Goal: Task Accomplishment & Management: Manage account settings

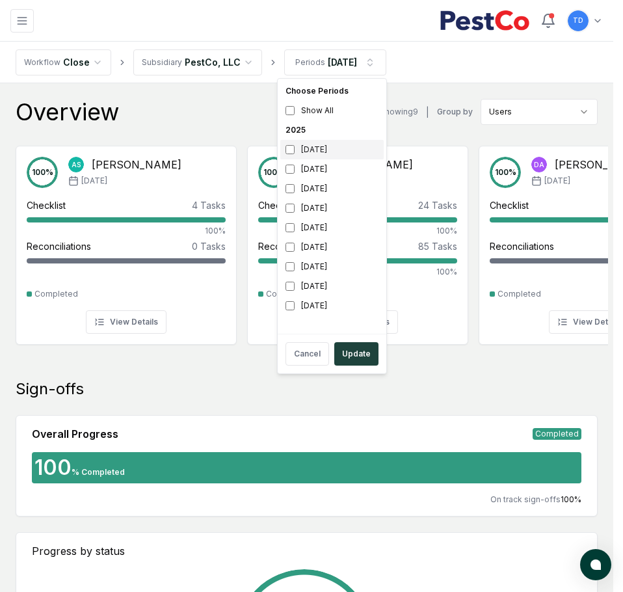
click at [293, 156] on div "[DATE]" at bounding box center [331, 150] width 103 height 20
click at [351, 344] on button "Update" at bounding box center [356, 353] width 44 height 23
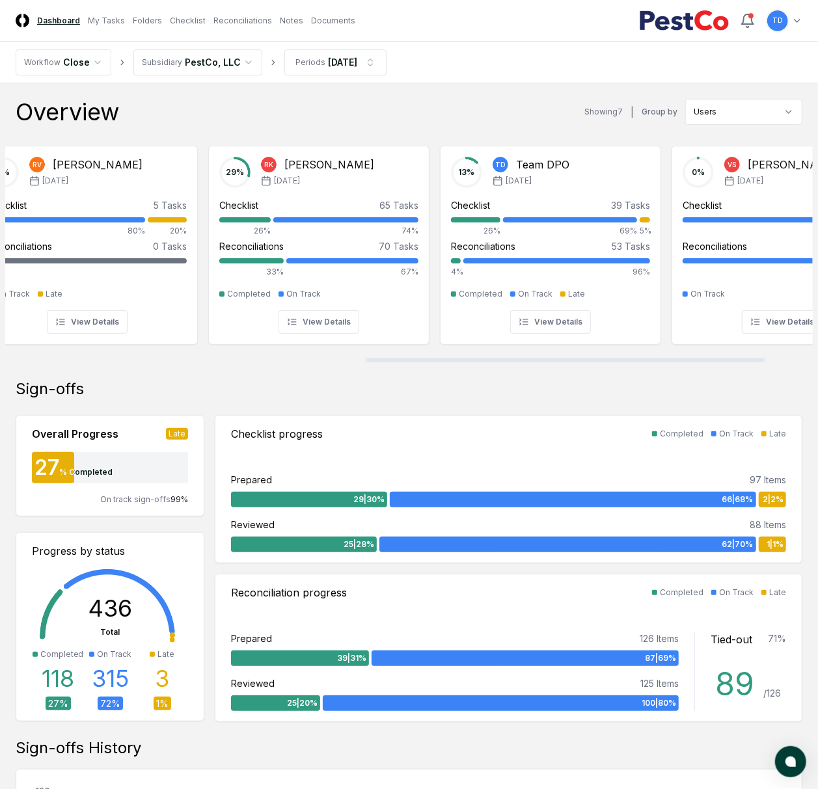
scroll to position [0, 722]
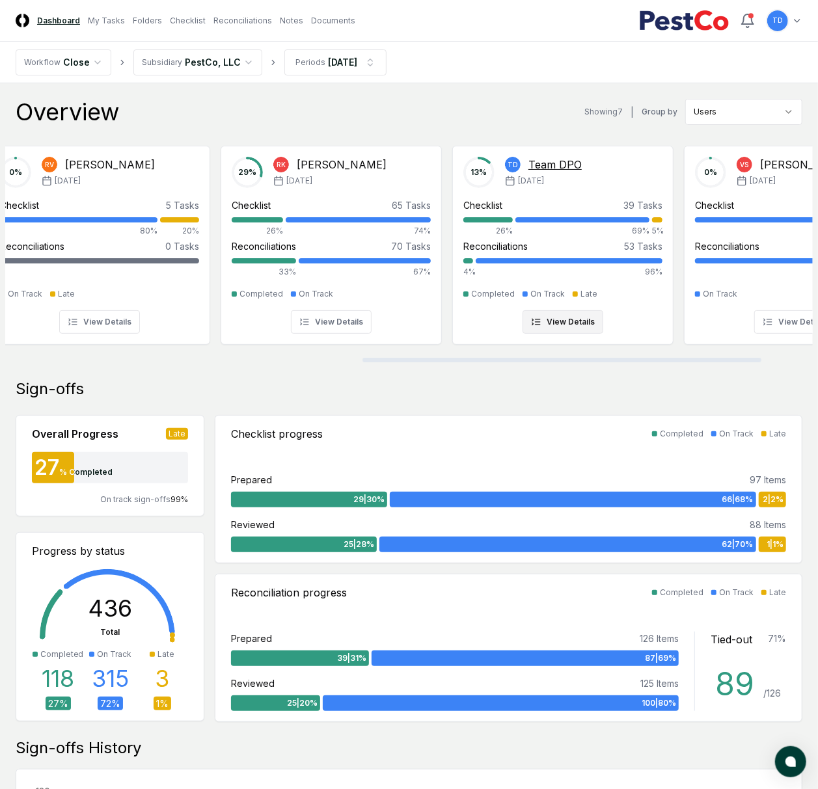
drag, startPoint x: 351, startPoint y: 360, endPoint x: 680, endPoint y: 333, distance: 329.6
click at [623, 358] on div at bounding box center [561, 360] width 399 height 5
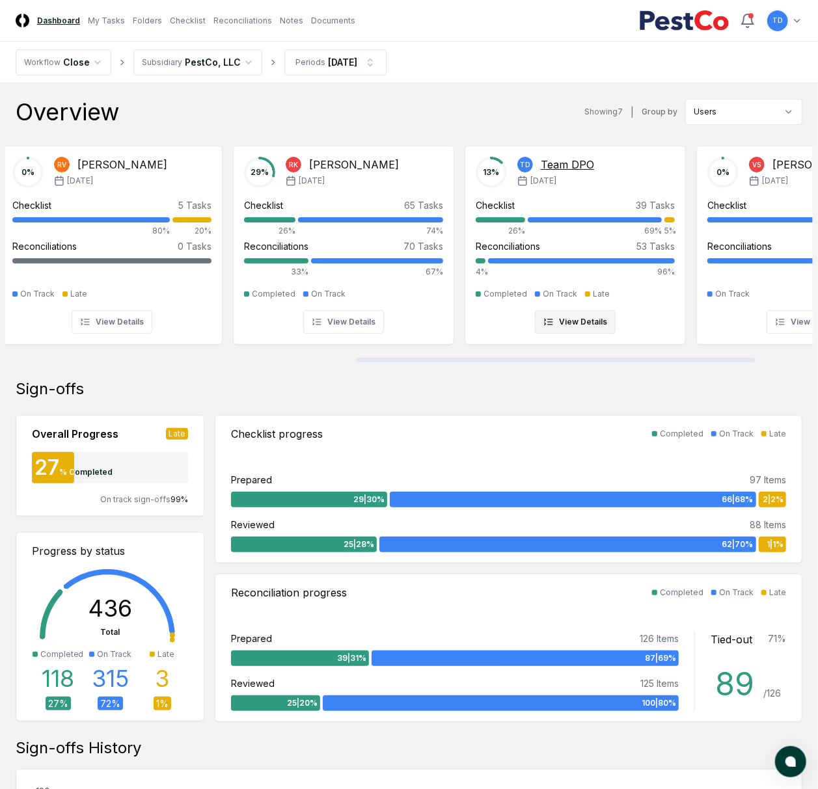
click at [596, 321] on button "View Details" at bounding box center [575, 321] width 81 height 23
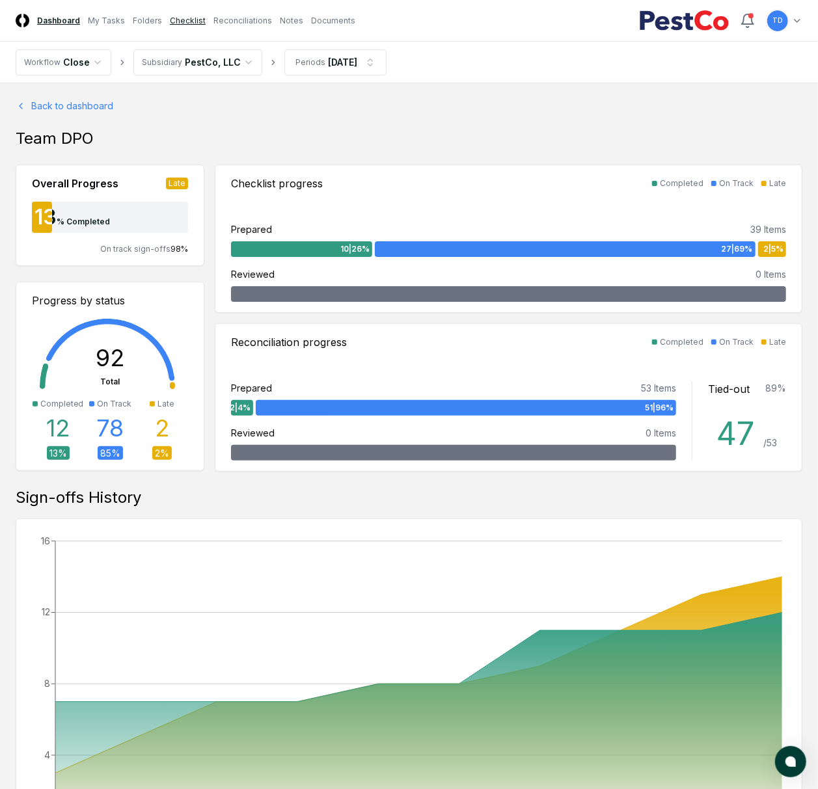
click at [173, 20] on link "Checklist" at bounding box center [188, 21] width 36 height 12
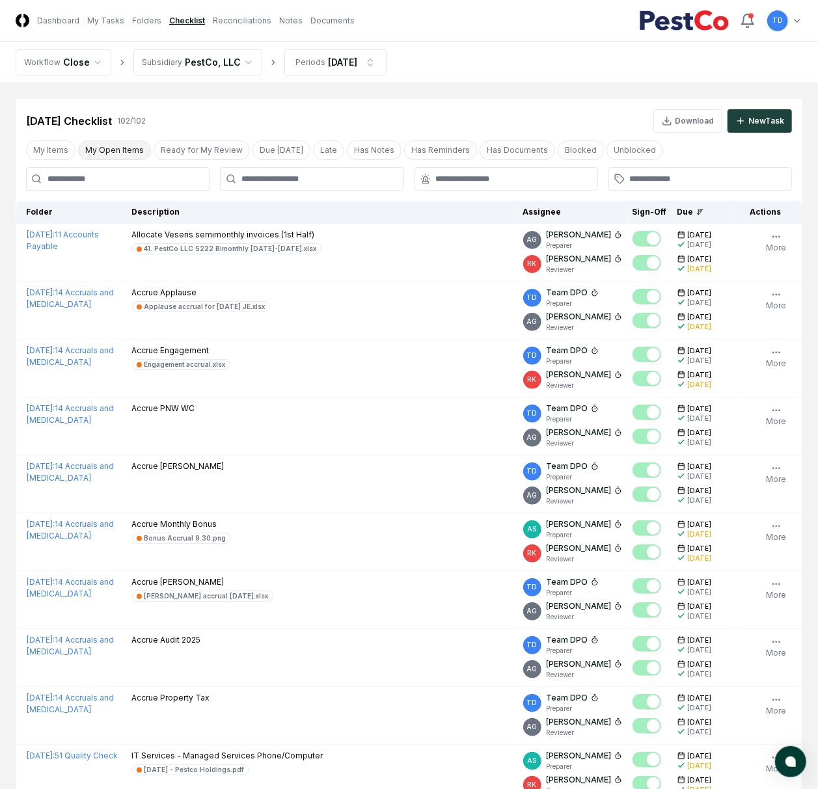
click at [97, 149] on button "My Open Items" at bounding box center [114, 151] width 73 height 20
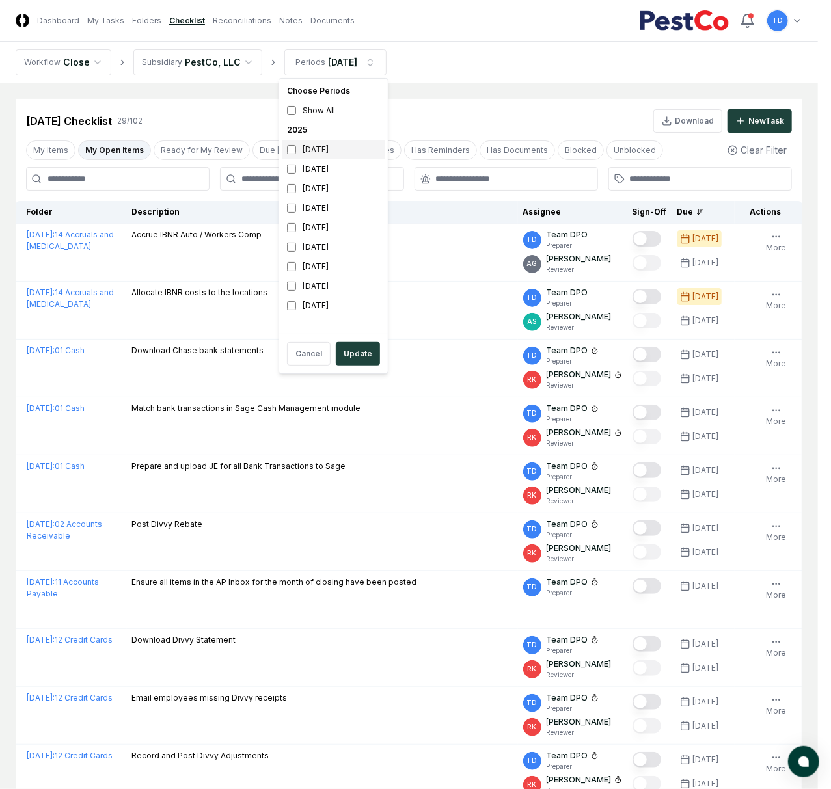
click at [298, 149] on div "[DATE]" at bounding box center [333, 150] width 103 height 20
click at [360, 352] on button "Update" at bounding box center [358, 353] width 44 height 23
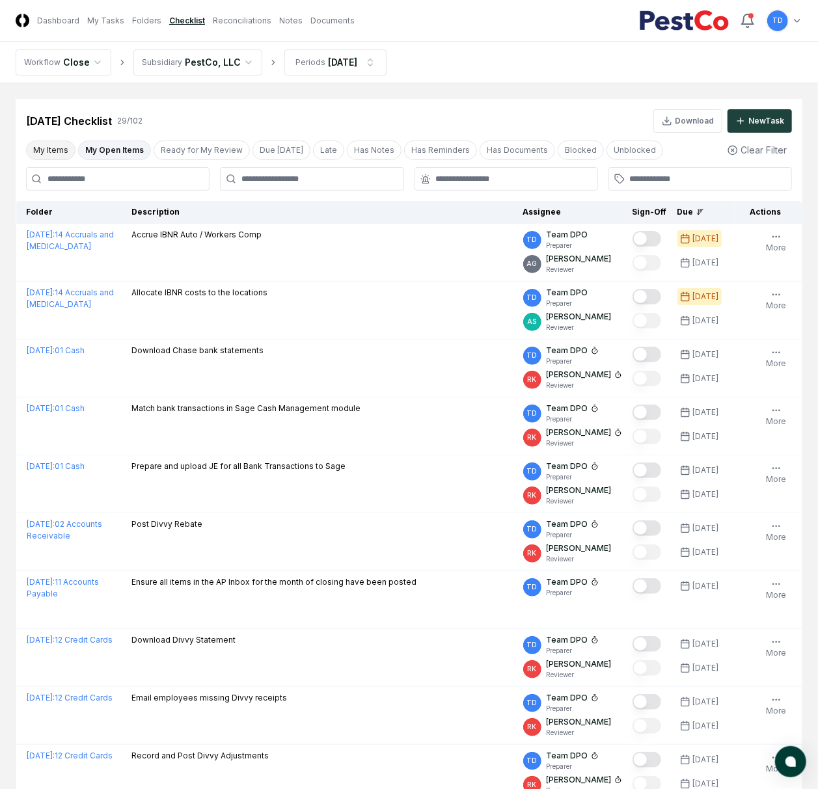
click at [64, 150] on button "My Items" at bounding box center [50, 151] width 49 height 20
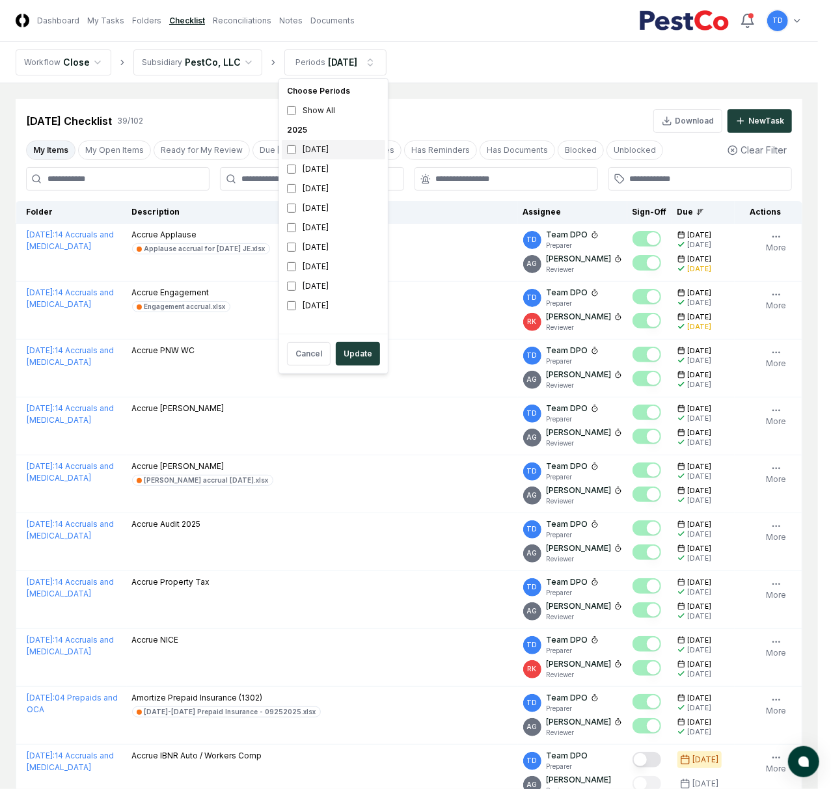
click at [287, 152] on div "[DATE]" at bounding box center [333, 150] width 103 height 20
click at [362, 349] on button "Update" at bounding box center [358, 353] width 44 height 23
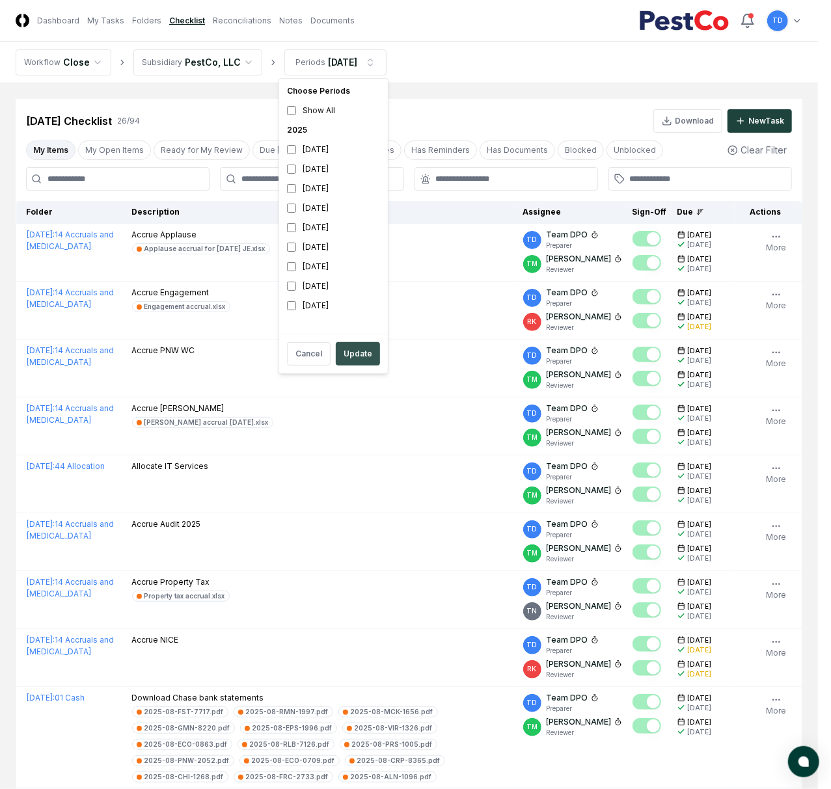
click at [349, 347] on button "Update" at bounding box center [358, 353] width 44 height 23
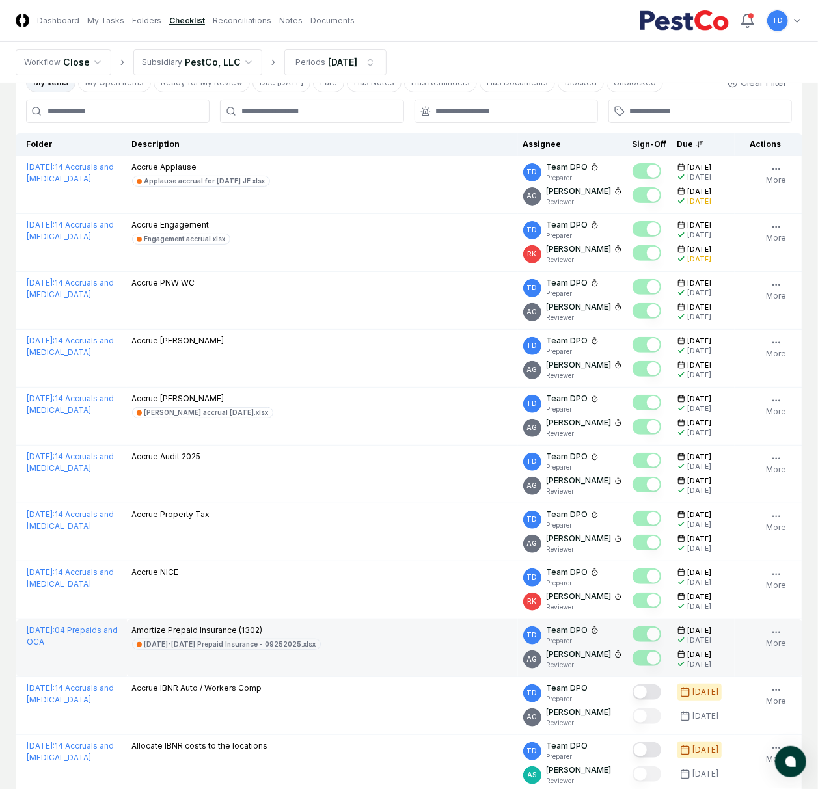
scroll to position [173, 0]
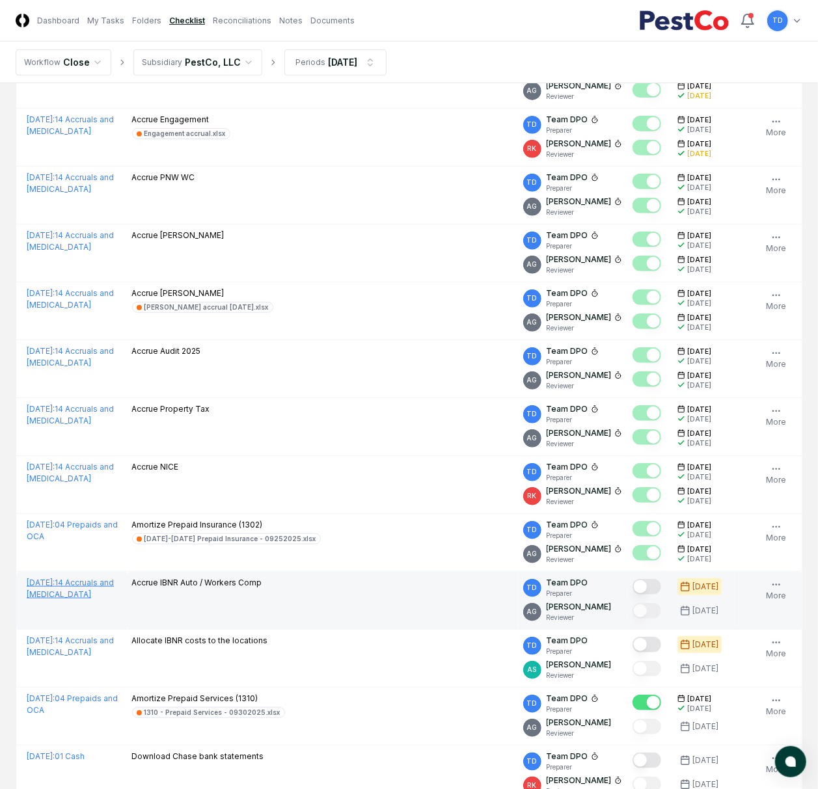
click at [79, 591] on link "[DATE] : 14 Accruals and [MEDICAL_DATA]" at bounding box center [70, 588] width 87 height 21
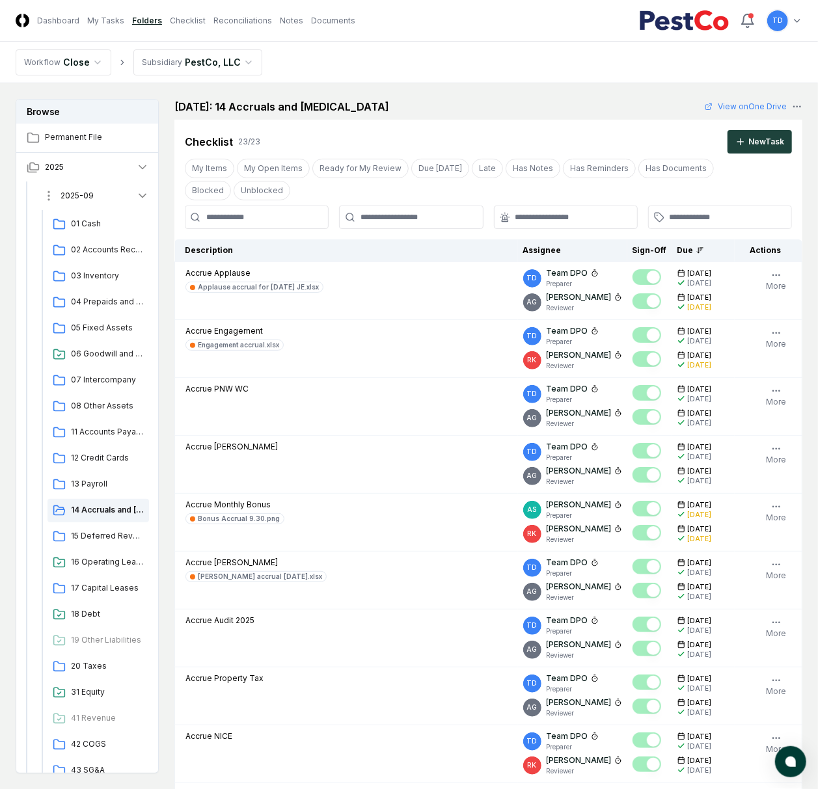
click at [88, 203] on button "2025-09" at bounding box center [96, 196] width 128 height 29
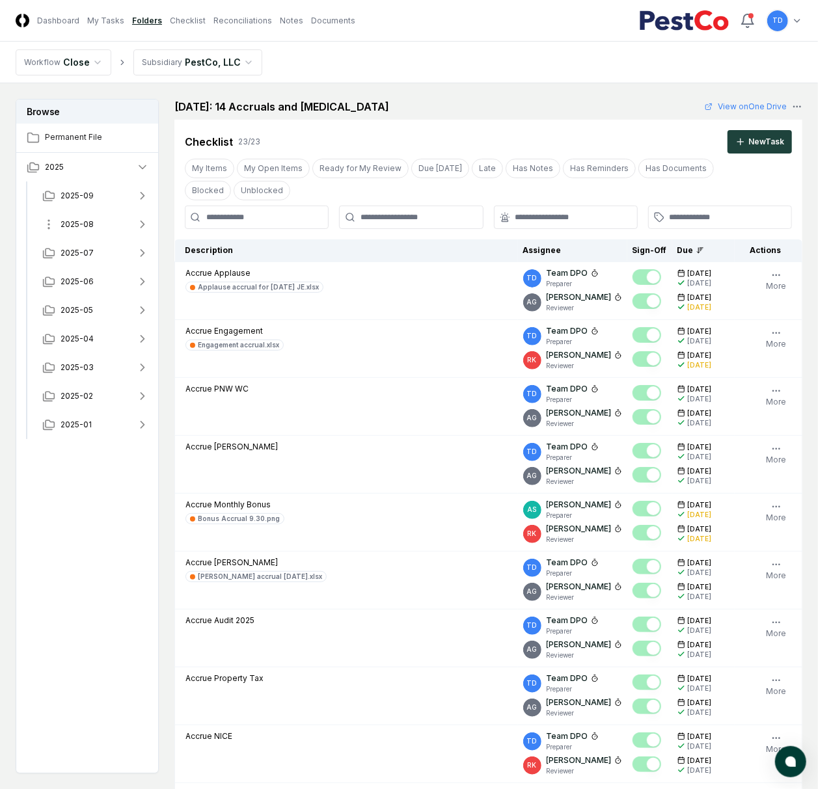
click at [83, 220] on span "2025-08" at bounding box center [77, 225] width 33 height 12
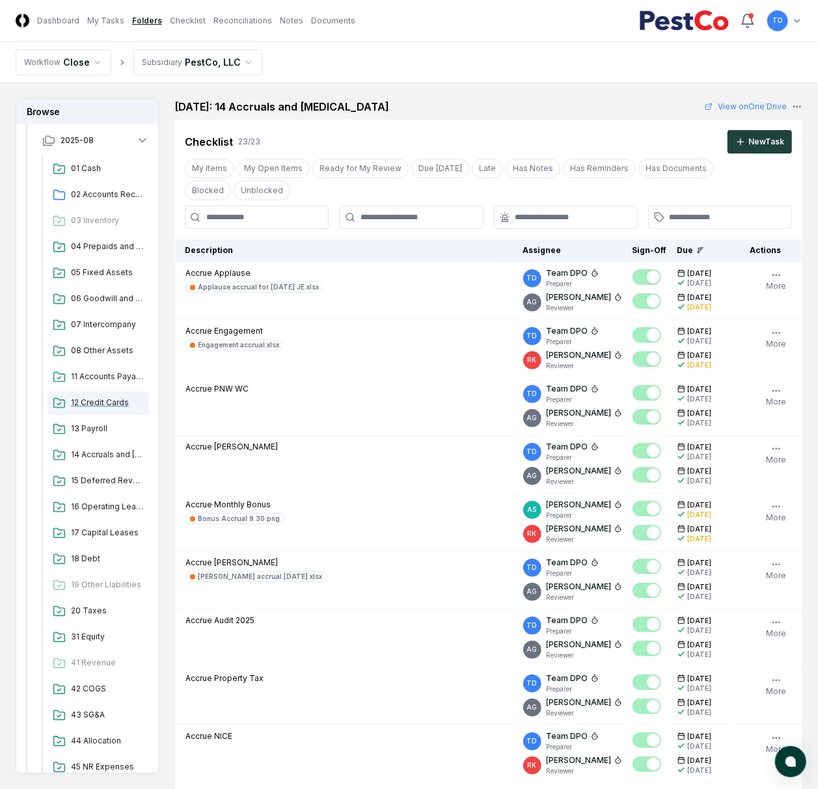
scroll to position [173, 0]
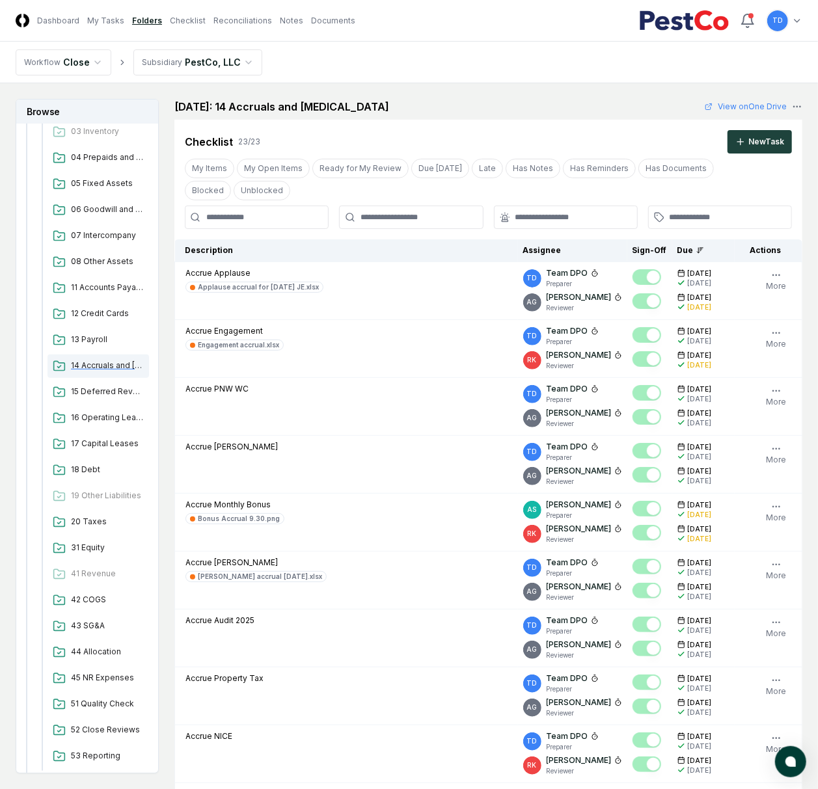
click at [96, 357] on div "14 Accruals and [MEDICAL_DATA]" at bounding box center [97, 366] width 101 height 23
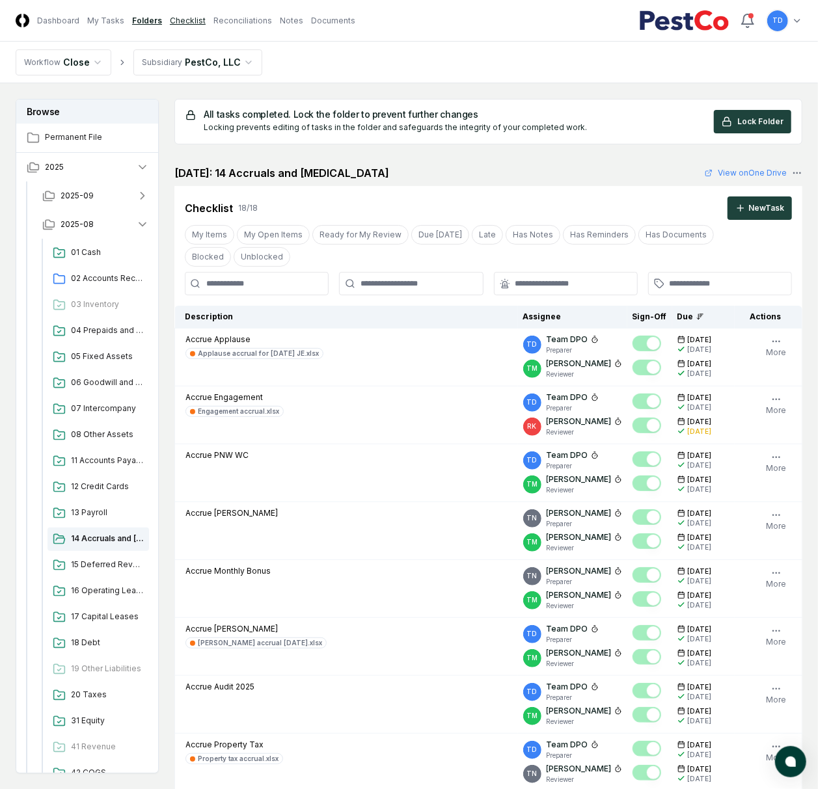
click at [170, 21] on link "Checklist" at bounding box center [188, 21] width 36 height 12
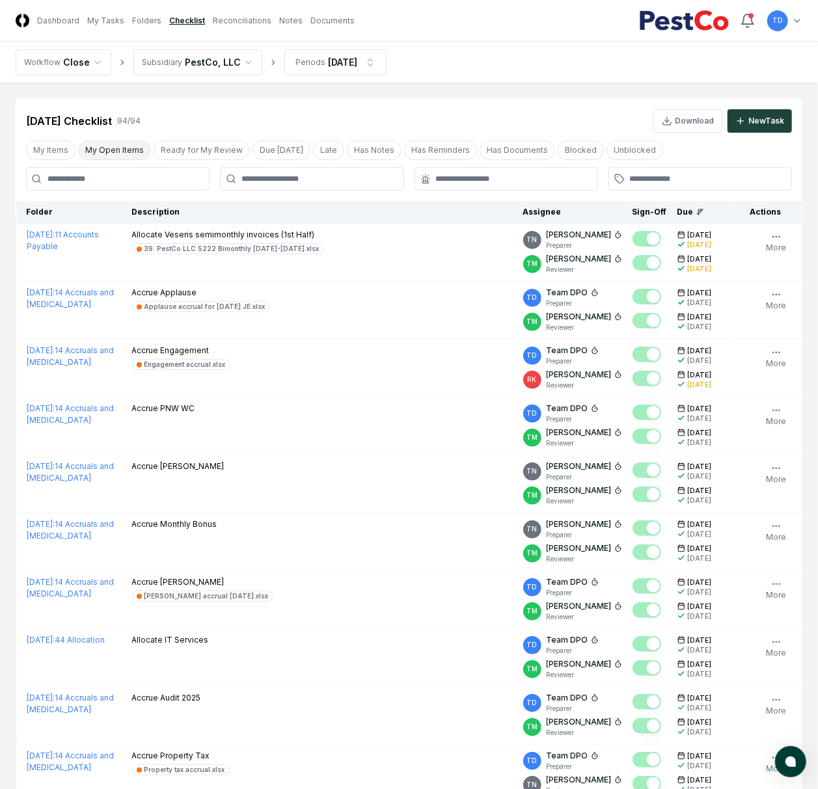
click at [122, 149] on button "My Open Items" at bounding box center [114, 151] width 73 height 20
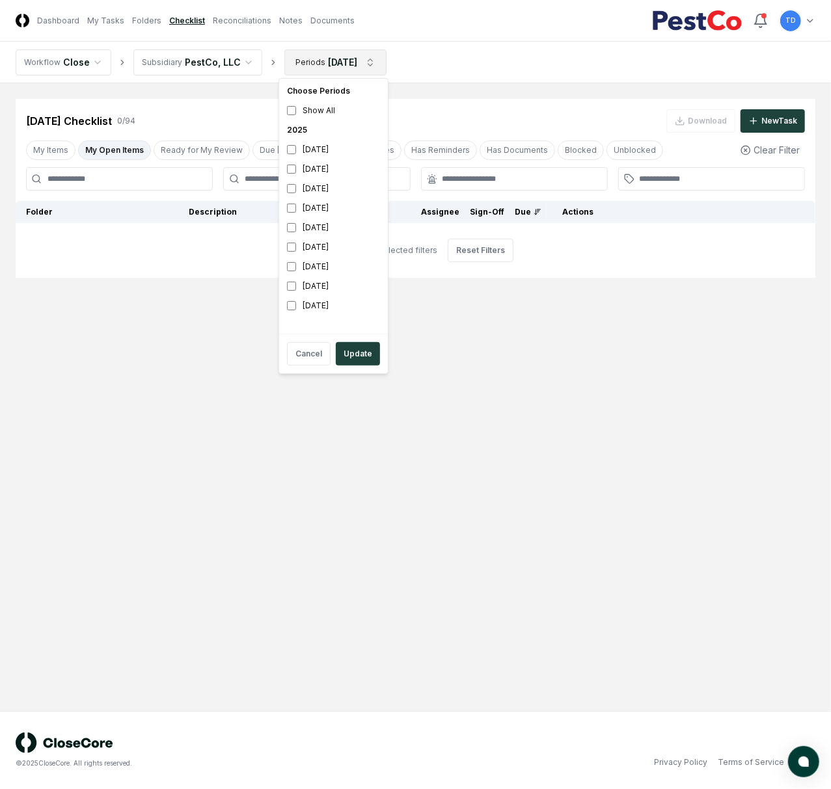
click at [310, 53] on html "CloseCore Dashboard My Tasks Folders Checklist Reconciliations Notes Documents …" at bounding box center [415, 394] width 831 height 789
click at [355, 352] on button "Update" at bounding box center [358, 353] width 44 height 23
